Goal: Task Accomplishment & Management: Manage account settings

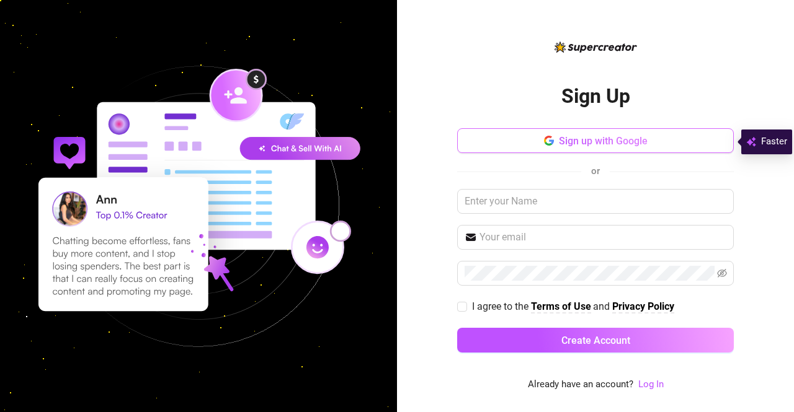
click at [510, 142] on button "Sign up with Google" at bounding box center [595, 140] width 276 height 25
click at [544, 132] on button "Sign up with Google" at bounding box center [595, 140] width 276 height 25
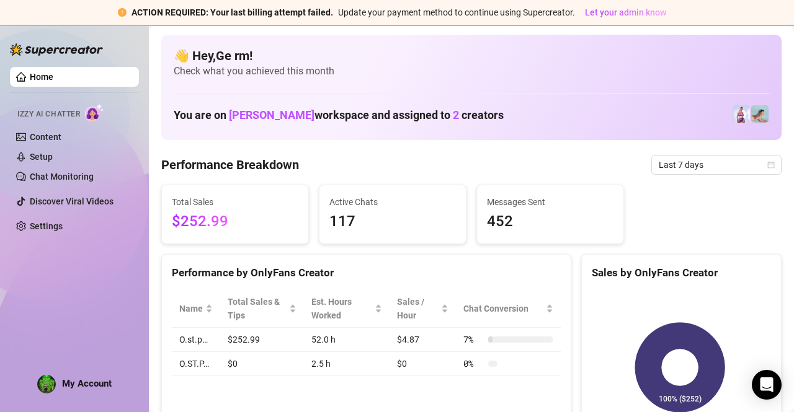
click at [281, 139] on div "👋 Hey, Ge rm ! Check what you achieved this month You are on [PERSON_NAME] work…" at bounding box center [471, 87] width 620 height 105
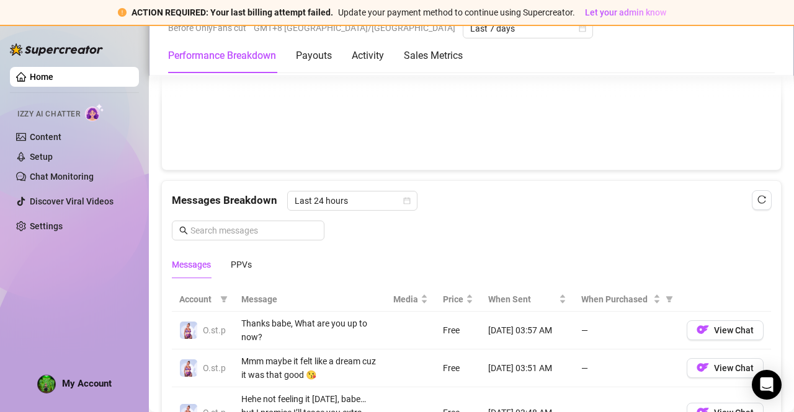
scroll to position [936, 0]
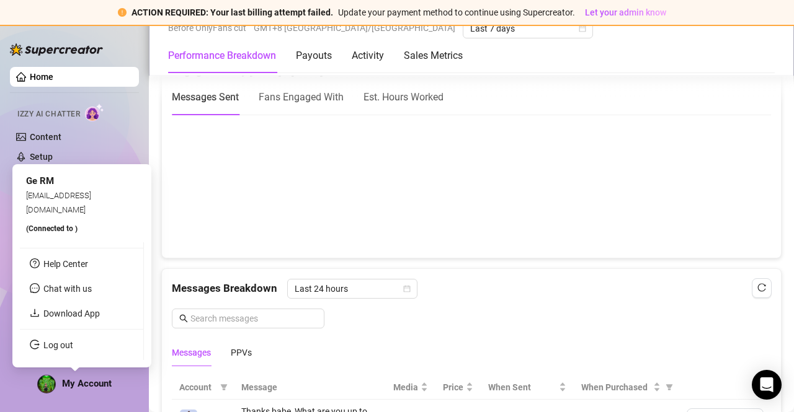
click at [67, 383] on span "My Account" at bounding box center [87, 383] width 50 height 11
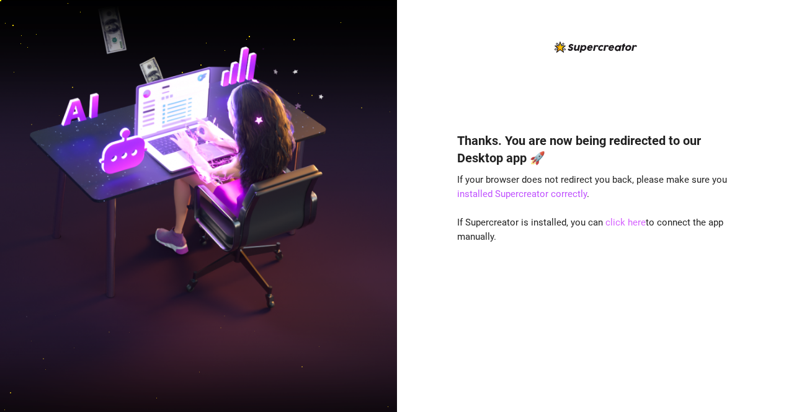
click at [616, 225] on link "click here" at bounding box center [625, 222] width 40 height 11
